Goal: Task Accomplishment & Management: Manage account settings

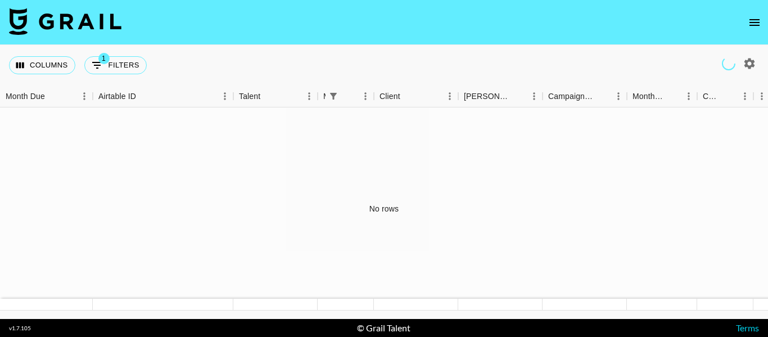
click at [757, 23] on icon "open drawer" at bounding box center [755, 23] width 14 height 14
click at [756, 24] on icon "open drawer" at bounding box center [755, 23] width 14 height 14
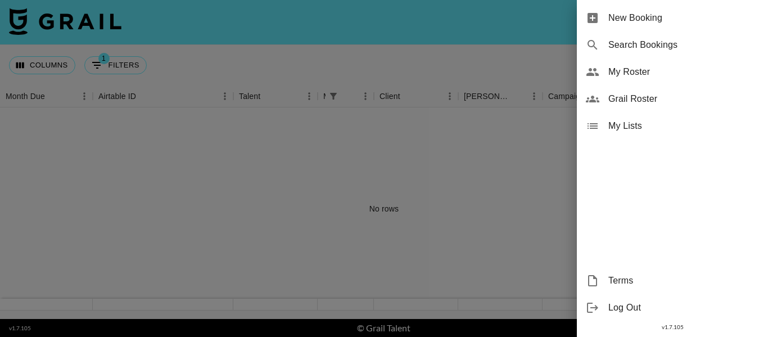
click at [650, 69] on span "My Roster" at bounding box center [684, 72] width 151 height 14
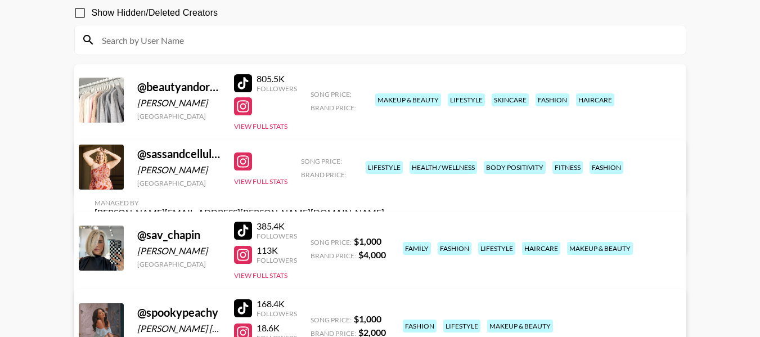
scroll to position [94, 0]
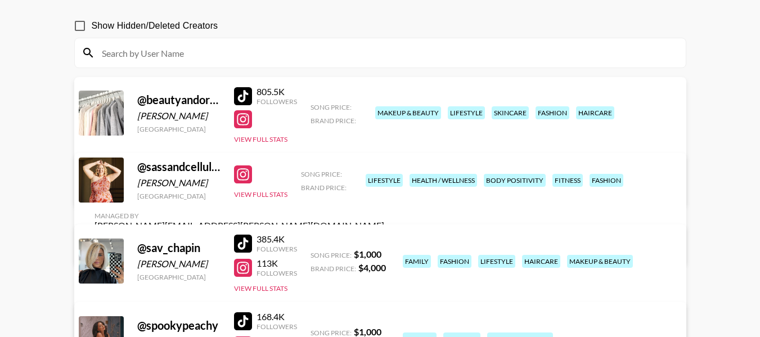
click at [384, 240] on link "View/Edit Details" at bounding box center [240, 245] width 290 height 11
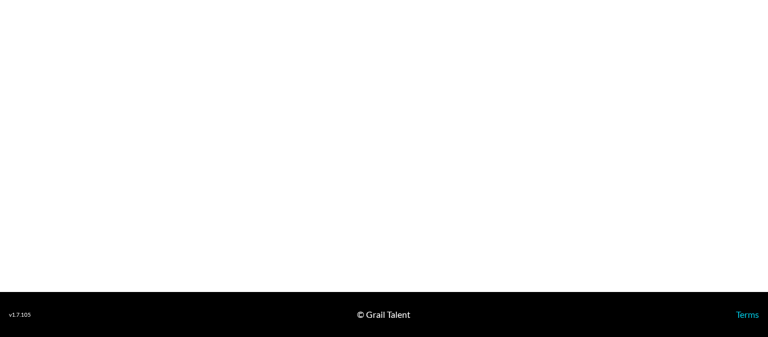
select select "USD"
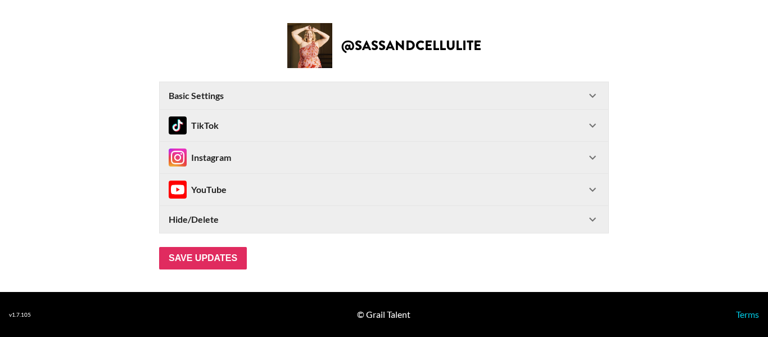
click at [239, 91] on div "Basic Settings" at bounding box center [377, 95] width 417 height 11
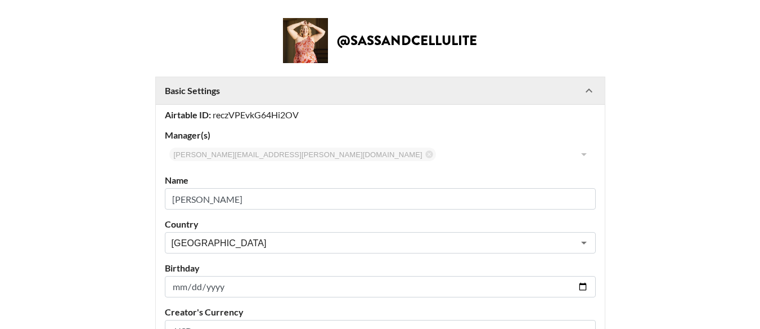
click at [239, 92] on div "Basic Settings" at bounding box center [373, 90] width 417 height 11
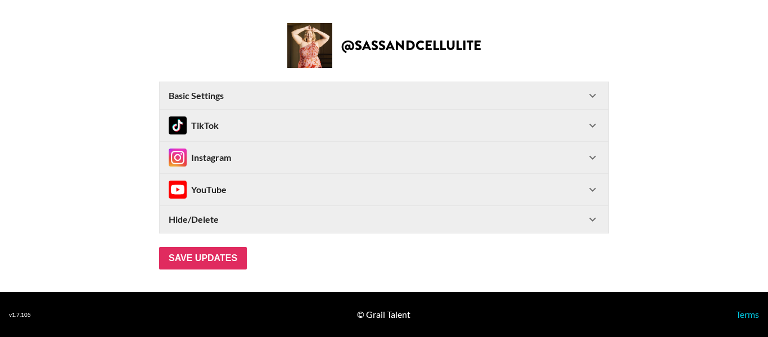
click at [236, 161] on div "Instagram" at bounding box center [377, 158] width 417 height 18
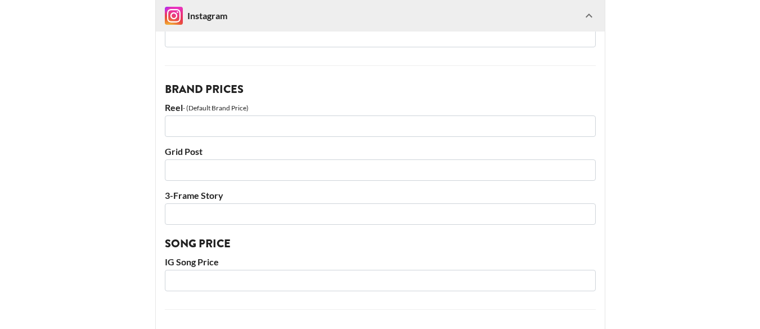
scroll to position [228, 0]
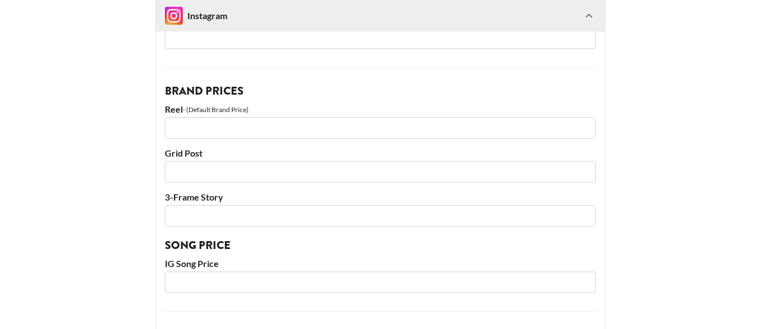
click at [293, 127] on input "number" at bounding box center [380, 127] width 431 height 21
type input "3200"
click at [240, 167] on input "number" at bounding box center [380, 171] width 431 height 21
type input "2800"
click at [245, 212] on input "number" at bounding box center [380, 215] width 431 height 21
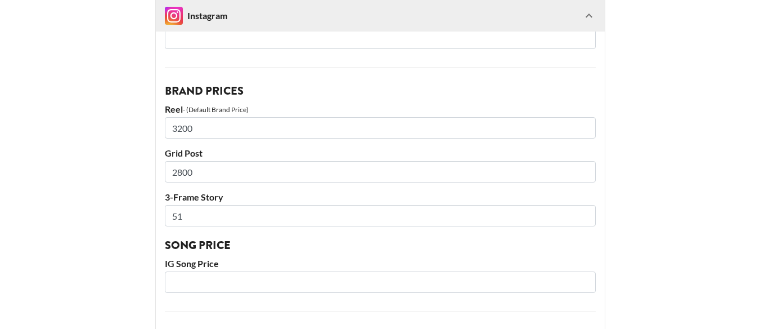
type input "5"
type input "1500"
click at [253, 285] on input "number" at bounding box center [380, 281] width 431 height 21
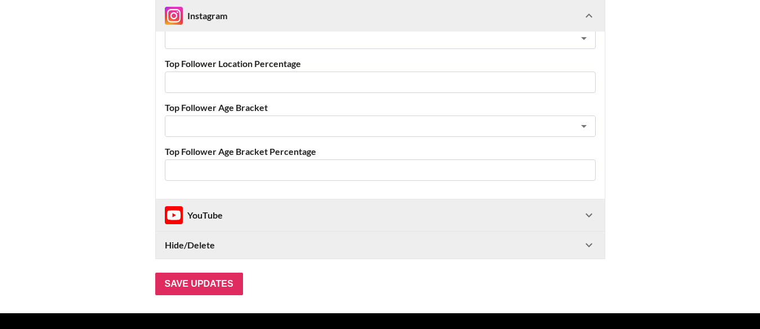
scroll to position [650, 0]
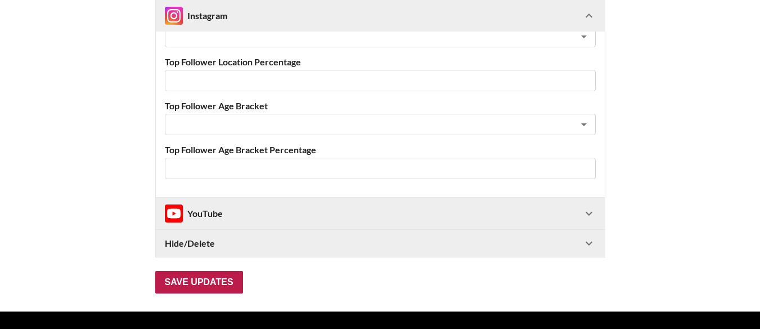
type input "1000"
click at [185, 285] on input "Save Updates" at bounding box center [199, 282] width 88 height 23
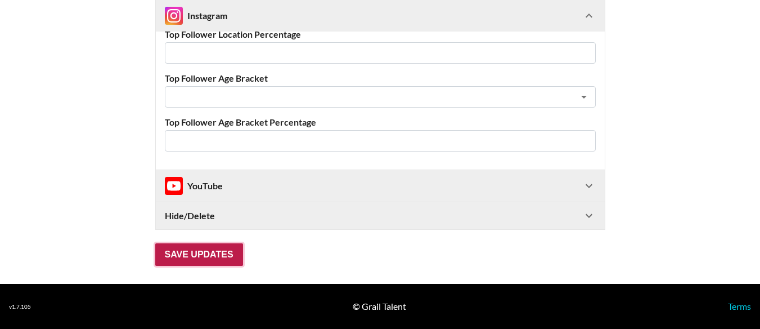
scroll to position [0, 0]
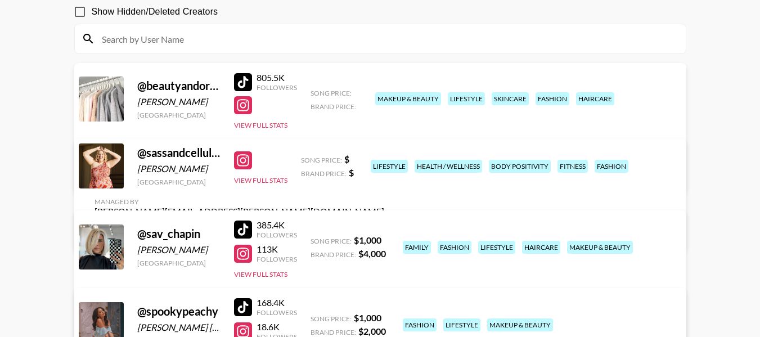
scroll to position [111, 0]
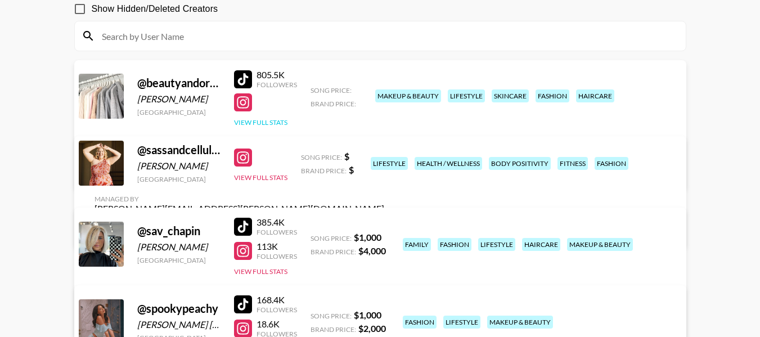
click at [284, 124] on button "View Full Stats" at bounding box center [260, 122] width 53 height 8
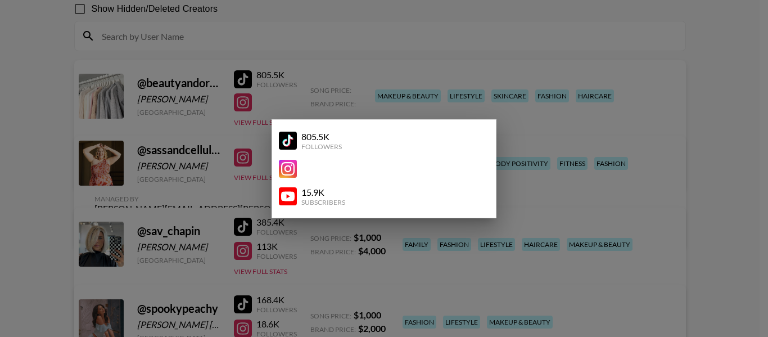
click at [287, 102] on div at bounding box center [384, 168] width 768 height 337
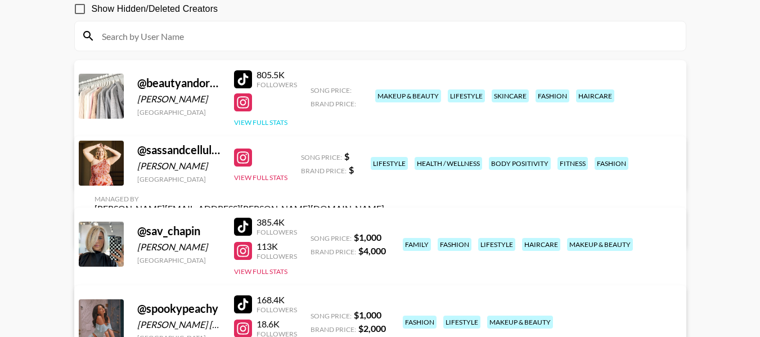
click at [264, 122] on button "View Full Stats" at bounding box center [260, 122] width 53 height 8
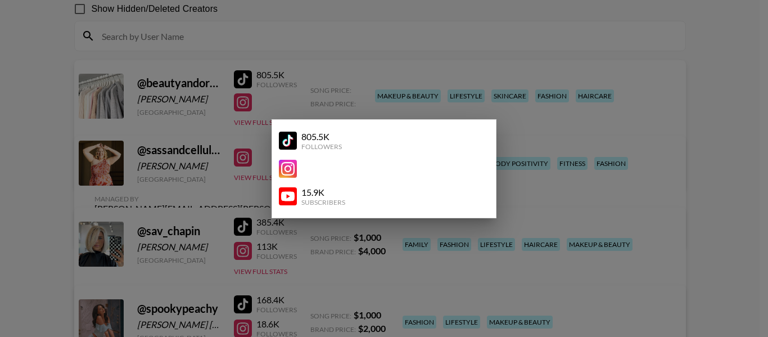
click at [294, 144] on img at bounding box center [288, 141] width 18 height 18
click at [322, 61] on div at bounding box center [384, 168] width 768 height 337
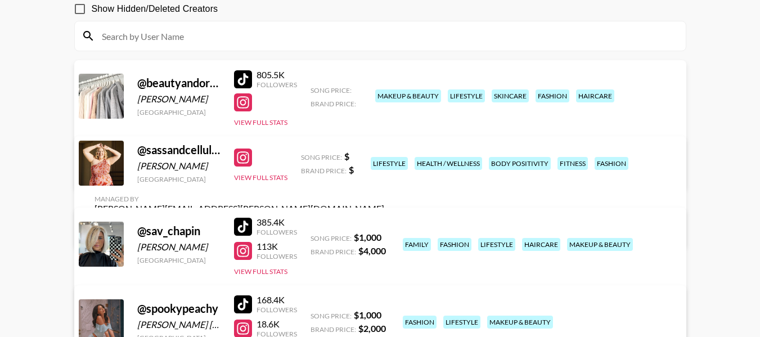
click at [384, 165] on link "View/Edit Details" at bounding box center [240, 170] width 290 height 11
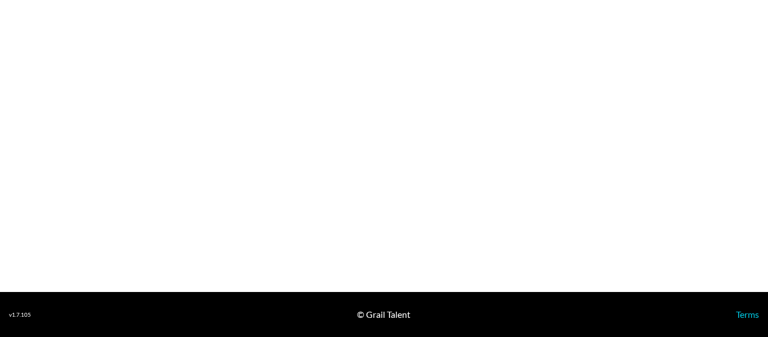
select select "USD"
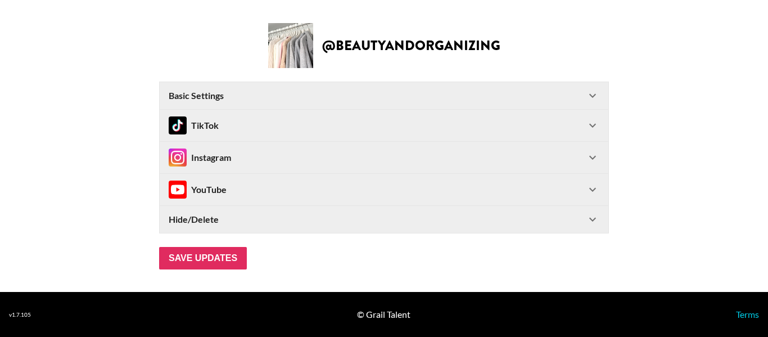
click at [571, 122] on div "TikTok" at bounding box center [377, 125] width 417 height 18
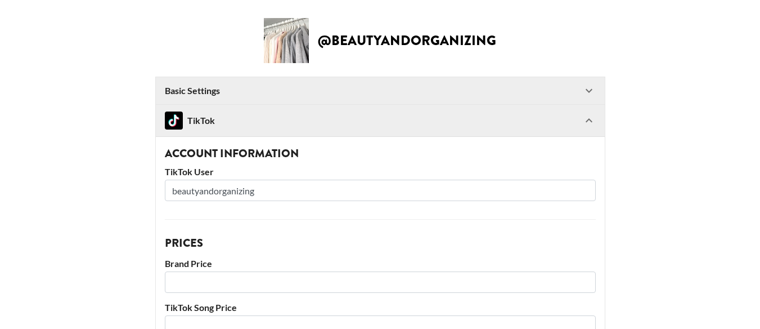
click at [342, 283] on input "number" at bounding box center [380, 281] width 431 height 21
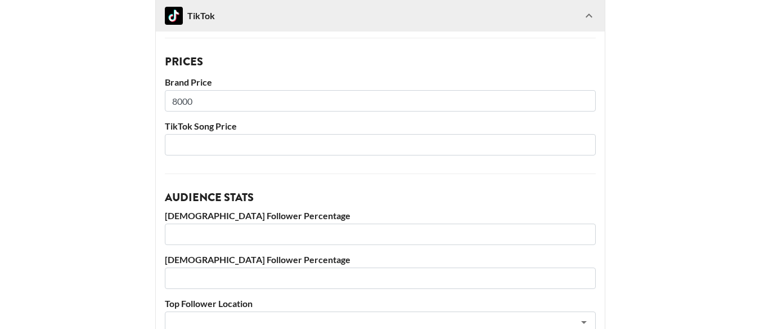
scroll to position [183, 0]
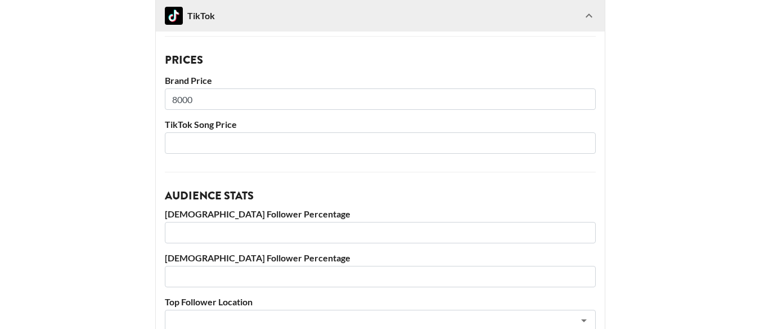
type input "8000"
click at [537, 145] on input "number" at bounding box center [380, 142] width 431 height 21
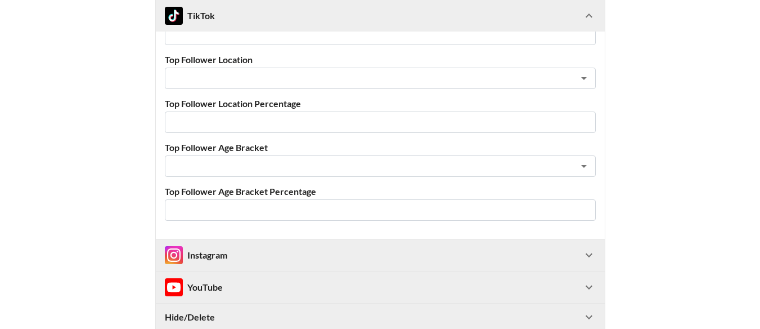
scroll to position [526, 0]
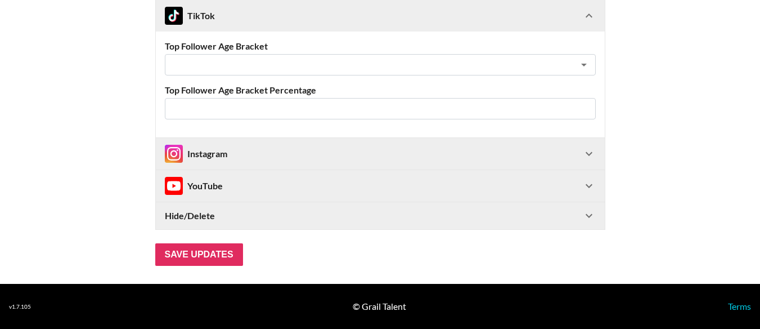
type input "1000"
click at [509, 155] on div "Instagram" at bounding box center [373, 154] width 417 height 18
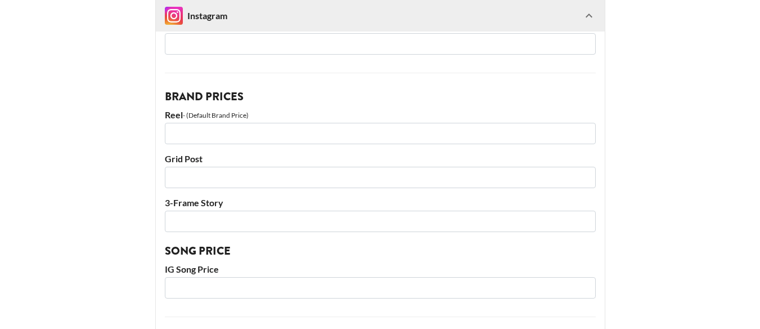
scroll to position [752, 0]
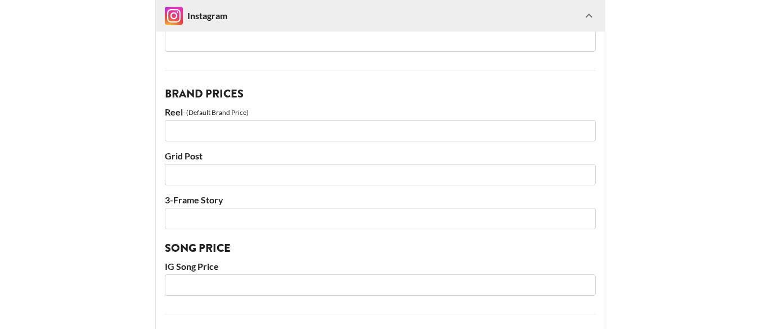
click at [492, 141] on div "Account Information Instagram User beautyandorganizing Instagram Followers Bran…" at bounding box center [380, 282] width 449 height 679
click at [492, 140] on input "number" at bounding box center [380, 130] width 431 height 21
type input "3000"
click at [447, 168] on input "number" at bounding box center [380, 174] width 431 height 21
type input "2500"
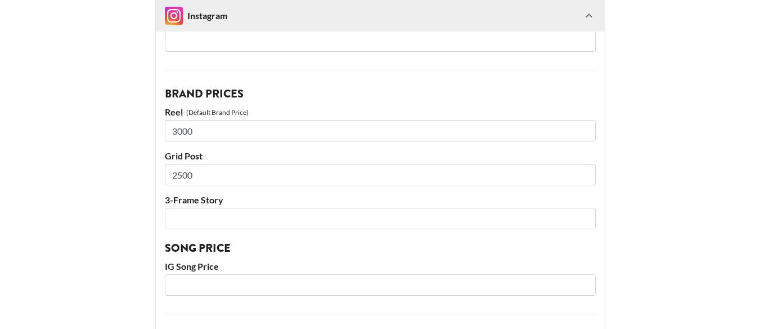
click at [445, 215] on input "number" at bounding box center [380, 218] width 431 height 21
type input "1500"
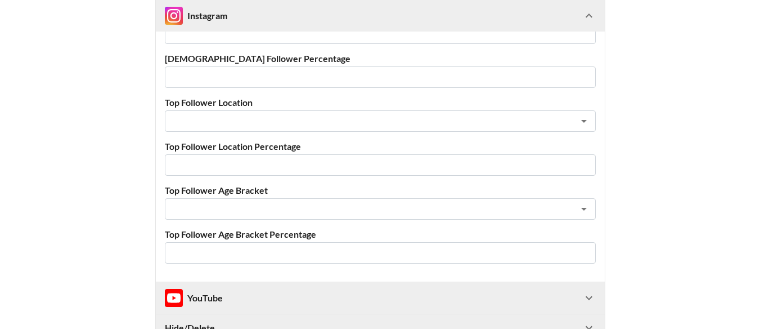
scroll to position [1205, 0]
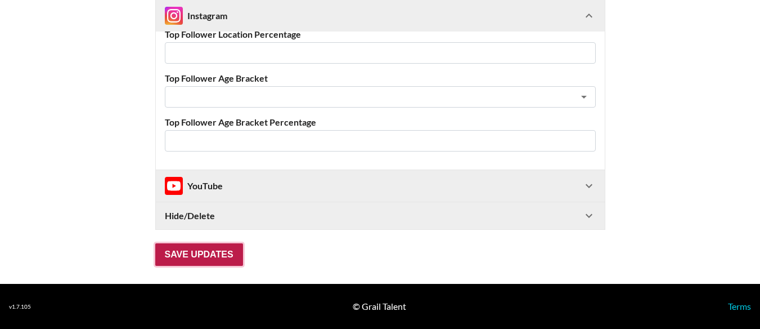
click at [200, 260] on input "Save Updates" at bounding box center [199, 254] width 88 height 23
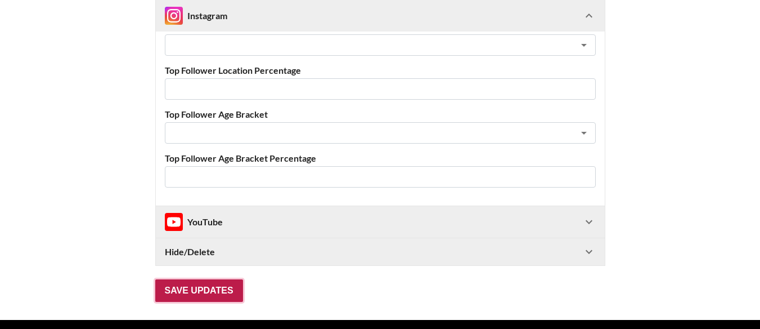
scroll to position [18, 0]
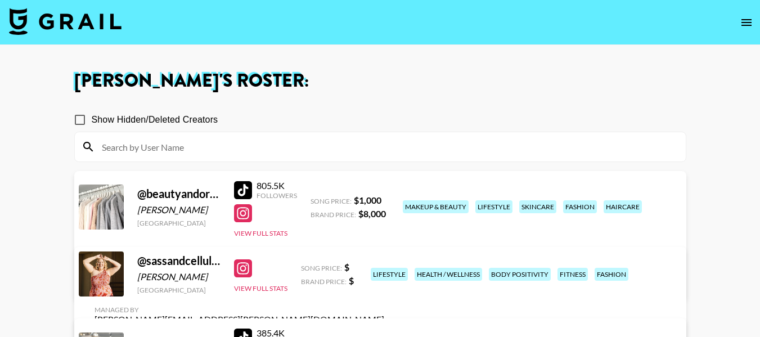
click at [384, 334] on link "View/Edit Details" at bounding box center [240, 339] width 290 height 11
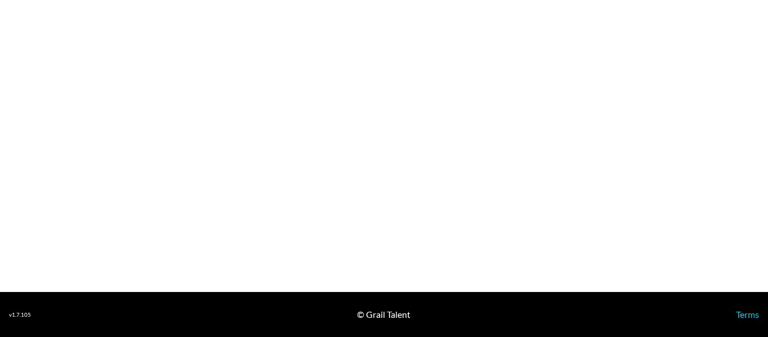
select select "USD"
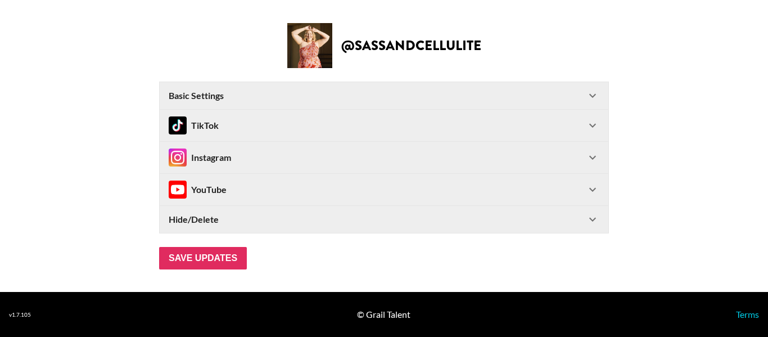
click at [289, 155] on div "Instagram" at bounding box center [377, 158] width 417 height 18
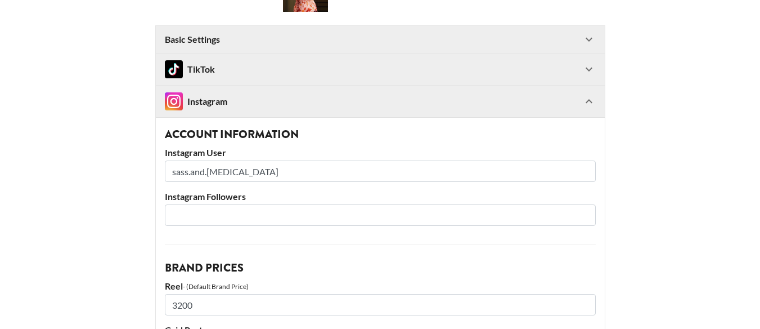
scroll to position [48, 0]
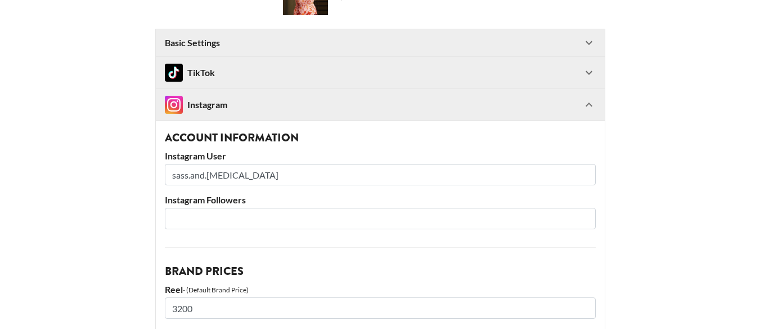
click at [199, 174] on input "sass.and.cellulite" at bounding box center [380, 174] width 431 height 21
click at [235, 220] on input "number" at bounding box center [380, 218] width 431 height 21
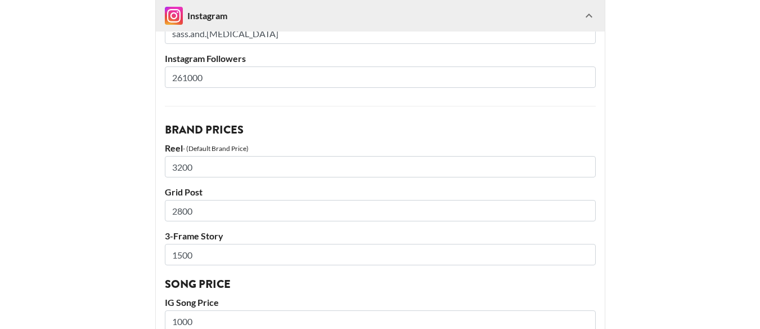
scroll to position [191, 0]
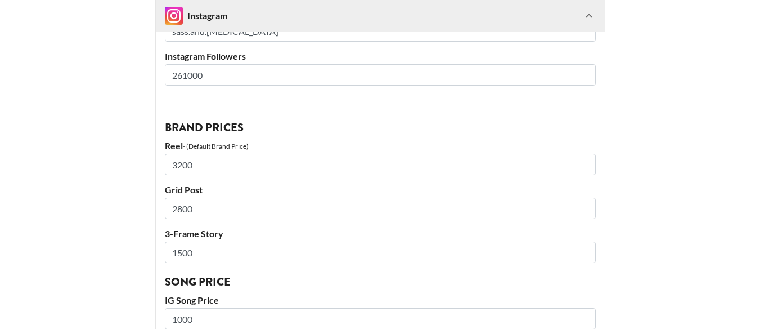
type input "261000"
click at [232, 165] on input "3200" at bounding box center [380, 164] width 431 height 21
type input "3000"
click at [711, 150] on main "@ sassandcellulite Basic Settings Airtable ID: reczVPEvkG64Hi2OV Manager(s) sar…" at bounding box center [380, 289] width 742 height 925
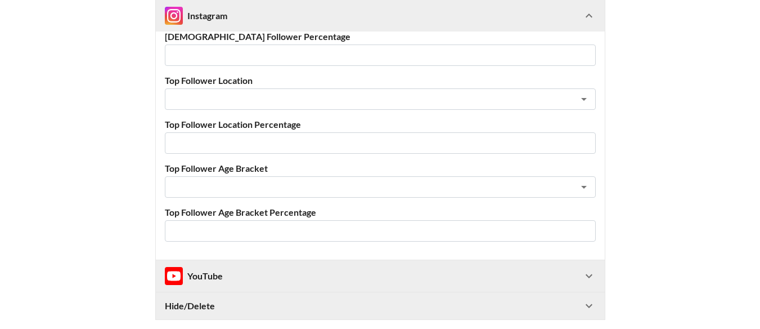
scroll to position [678, 0]
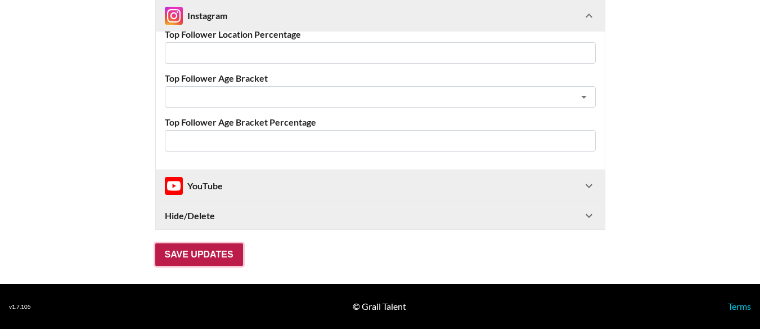
click at [192, 259] on input "Save Updates" at bounding box center [199, 254] width 88 height 23
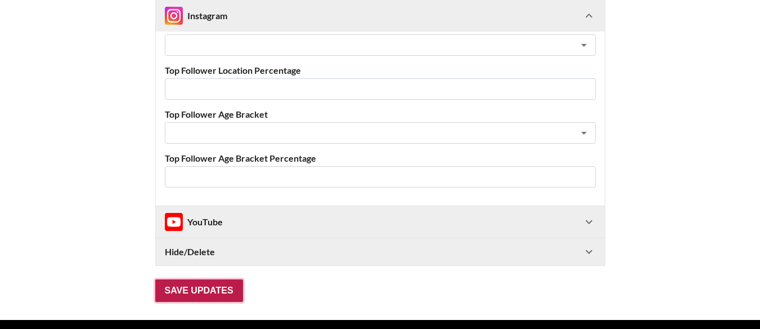
scroll to position [18, 0]
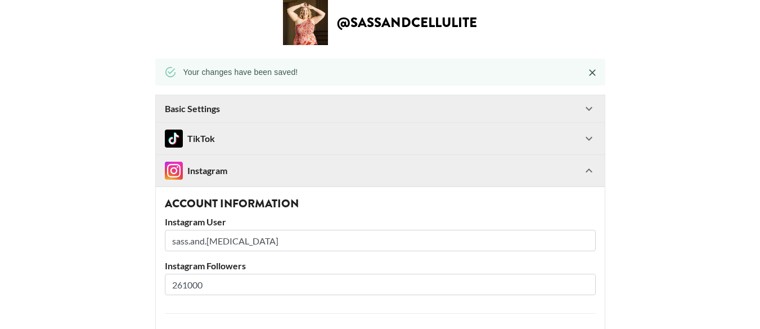
drag, startPoint x: 318, startPoint y: 0, endPoint x: 234, endPoint y: 35, distance: 91.0
